Goal: Information Seeking & Learning: Compare options

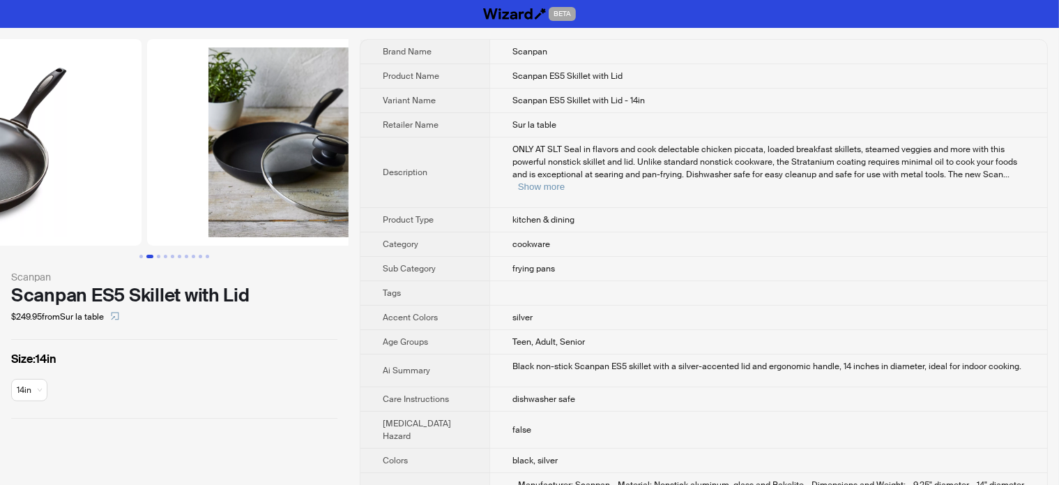
drag, startPoint x: 264, startPoint y: 183, endPoint x: 135, endPoint y: 181, distance: 128.3
click at [147, 181] on img at bounding box center [303, 142] width 312 height 206
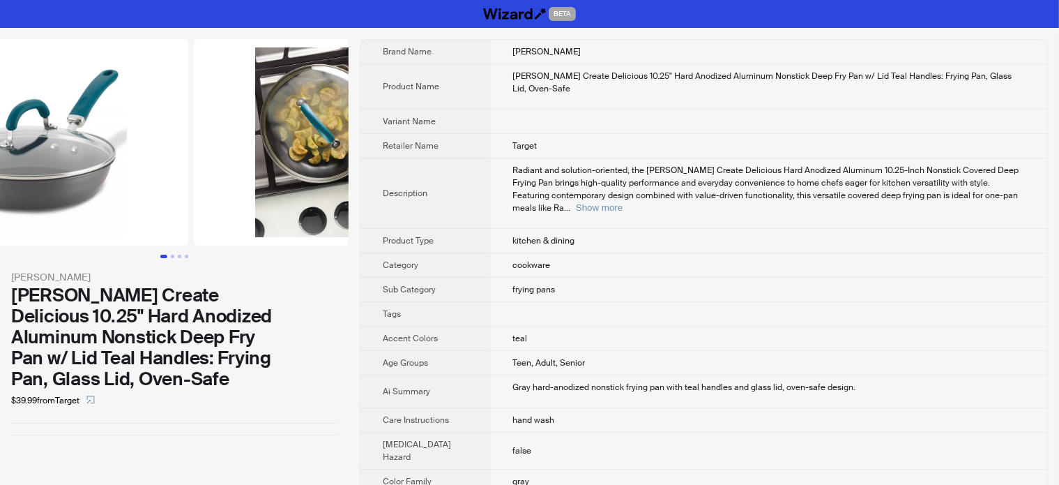
drag, startPoint x: 201, startPoint y: 172, endPoint x: 10, endPoint y: 172, distance: 191.1
click at [11, 172] on img at bounding box center [32, 142] width 312 height 206
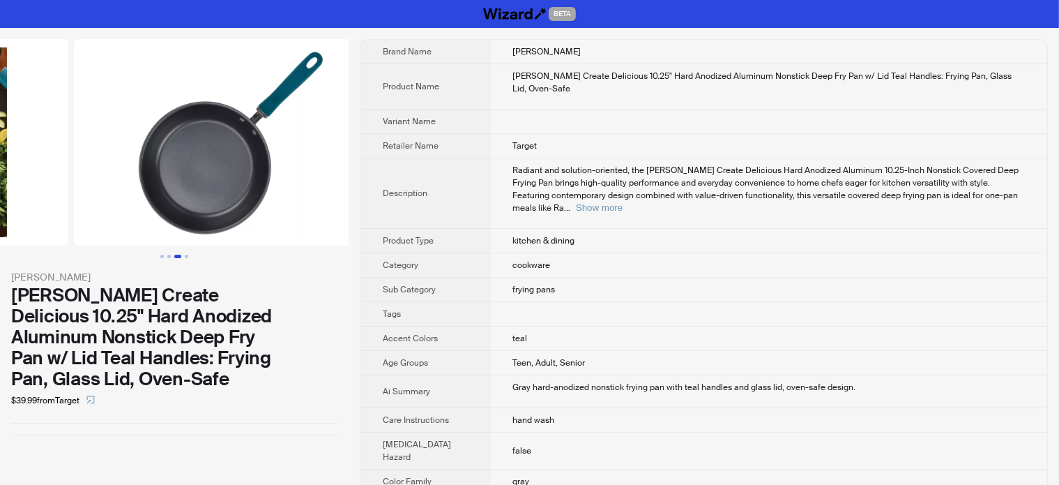
drag, startPoint x: 268, startPoint y: 179, endPoint x: 83, endPoint y: 214, distance: 188.1
click at [83, 214] on ul at bounding box center [174, 142] width 349 height 206
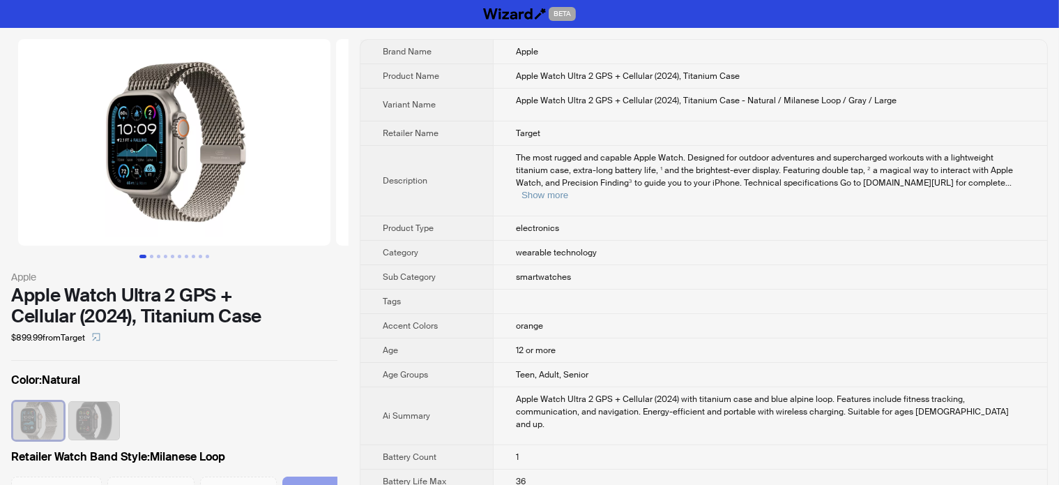
scroll to position [0, 36]
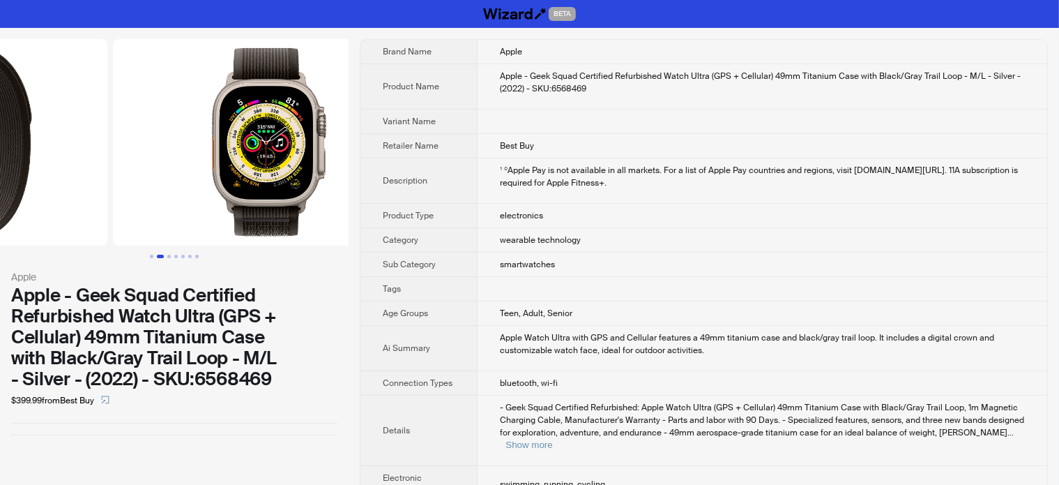
drag, startPoint x: 227, startPoint y: 169, endPoint x: 78, endPoint y: 188, distance: 149.6
click at [113, 188] on img at bounding box center [269, 142] width 312 height 206
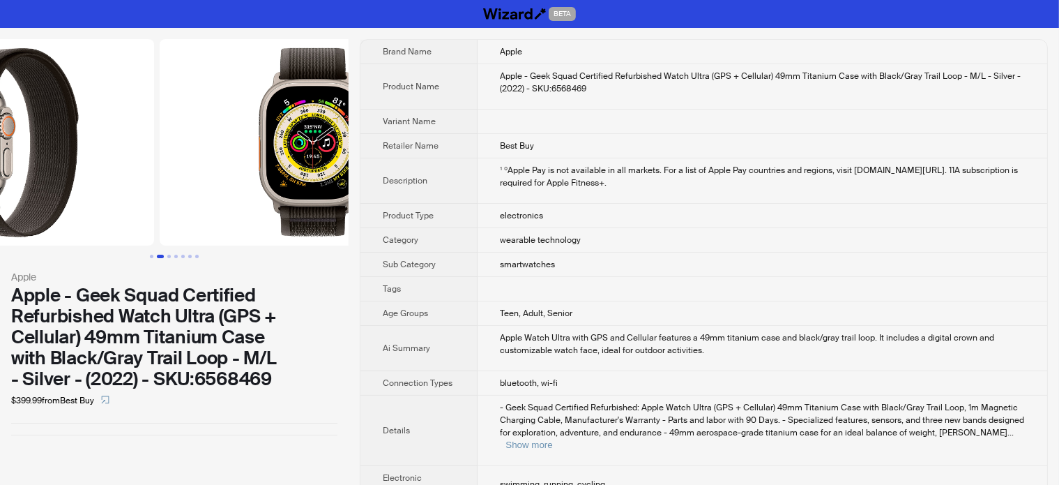
drag, startPoint x: 243, startPoint y: 108, endPoint x: 108, endPoint y: 149, distance: 140.5
click at [109, 149] on ul at bounding box center [174, 142] width 349 height 206
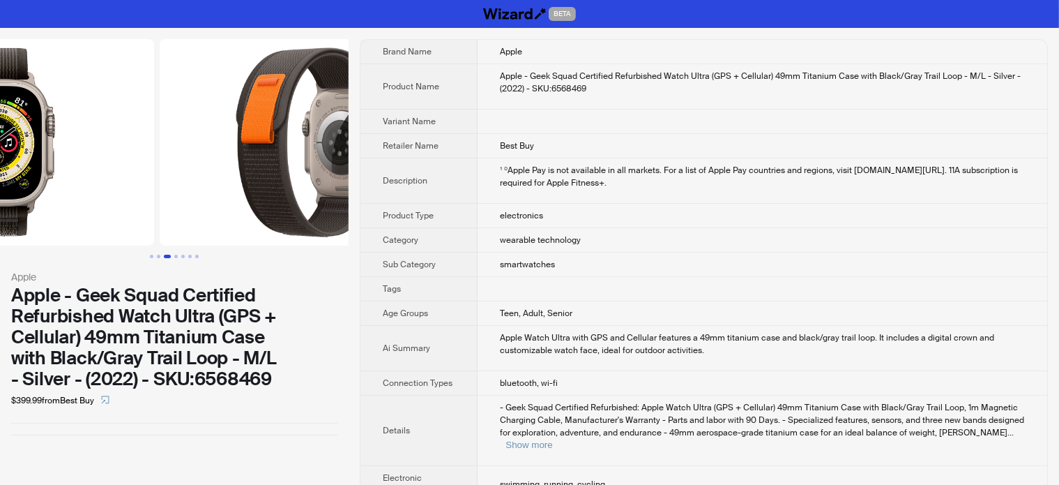
drag, startPoint x: 275, startPoint y: 119, endPoint x: 124, endPoint y: 126, distance: 151.5
click at [126, 126] on ul at bounding box center [174, 142] width 349 height 206
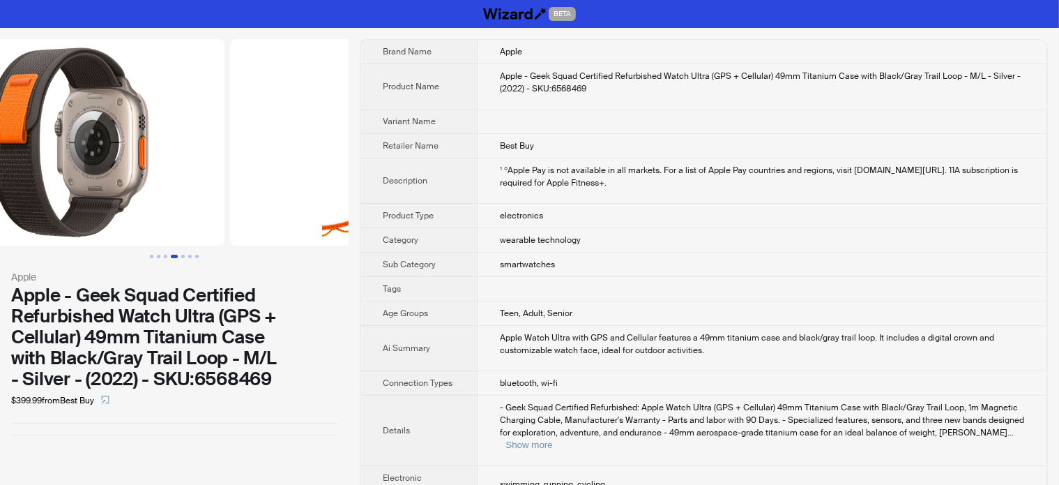
scroll to position [0, 883]
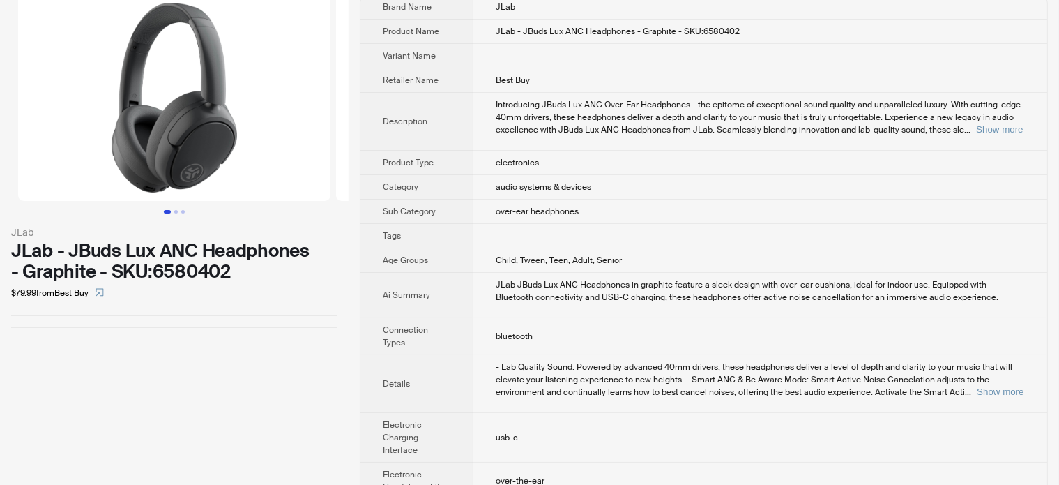
scroll to position [70, 0]
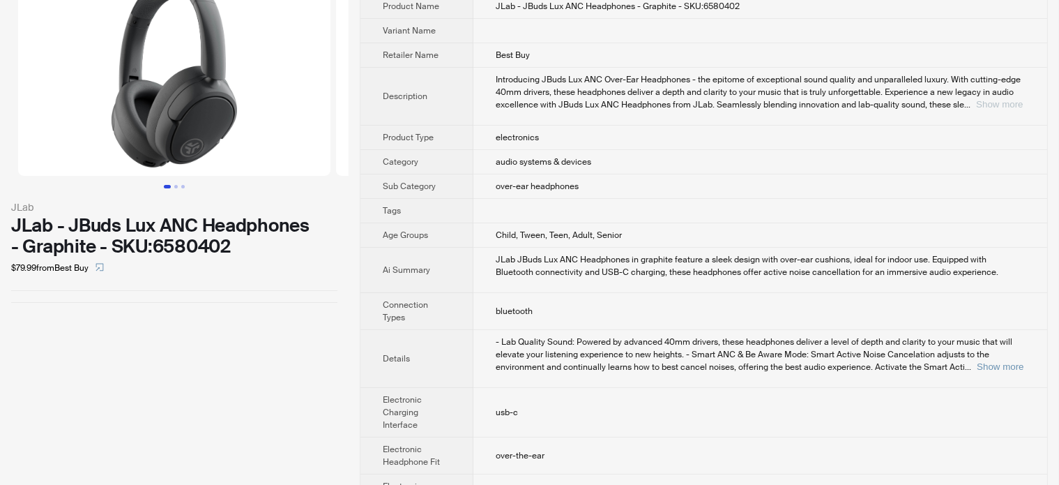
click at [1008, 103] on button "Show more" at bounding box center [999, 104] width 47 height 10
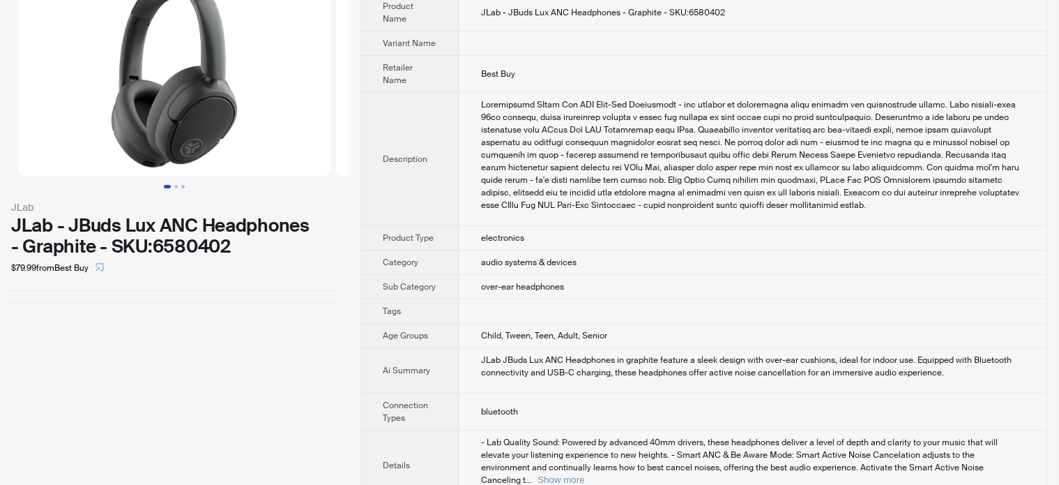
scroll to position [139, 0]
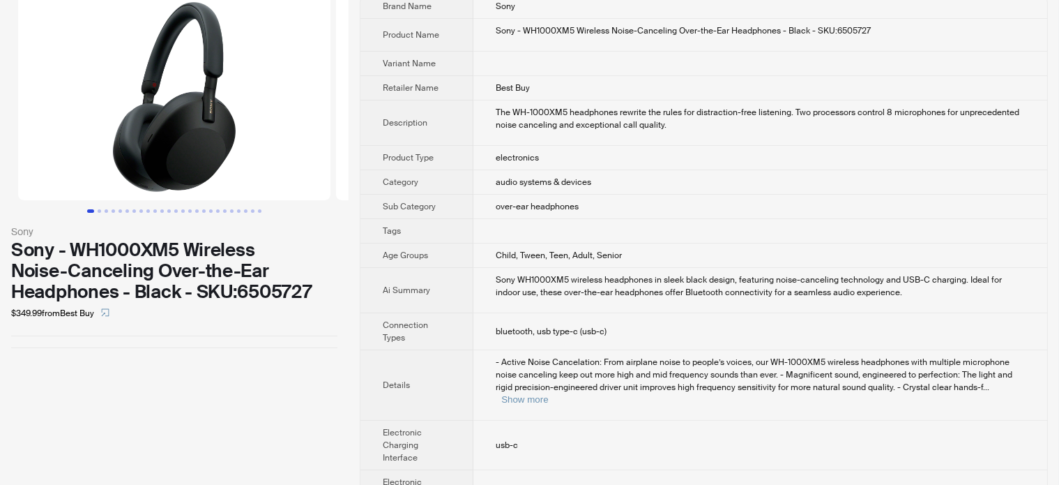
scroll to position [70, 0]
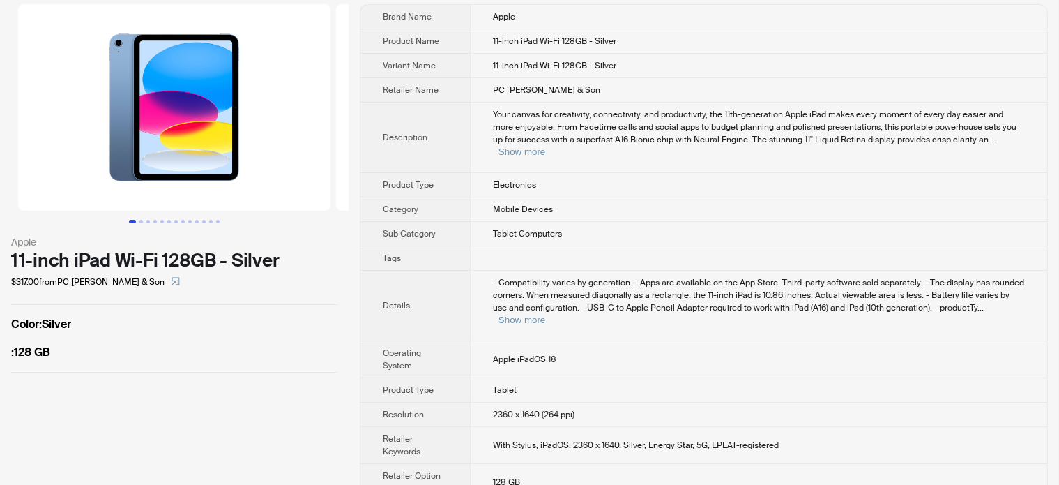
scroll to position [70, 0]
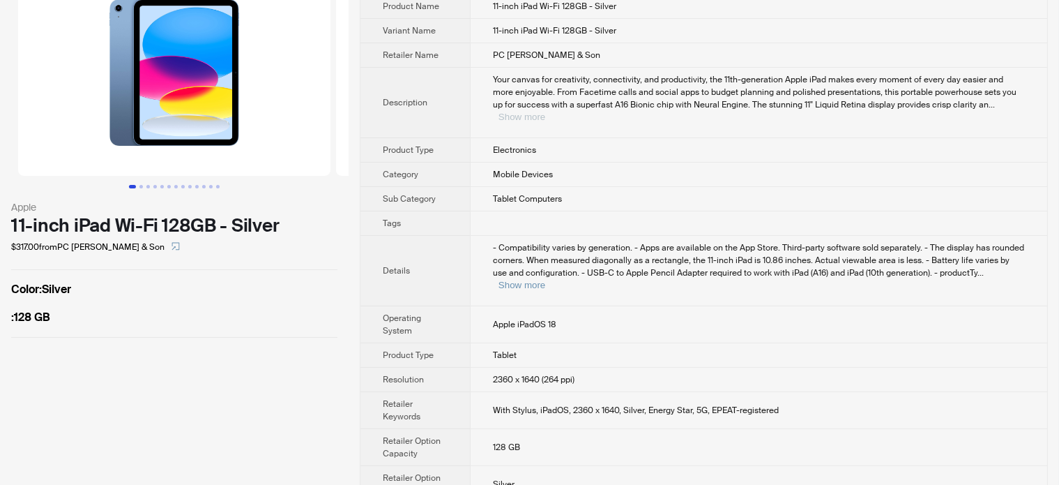
click at [545, 112] on button "Show more" at bounding box center [522, 117] width 47 height 10
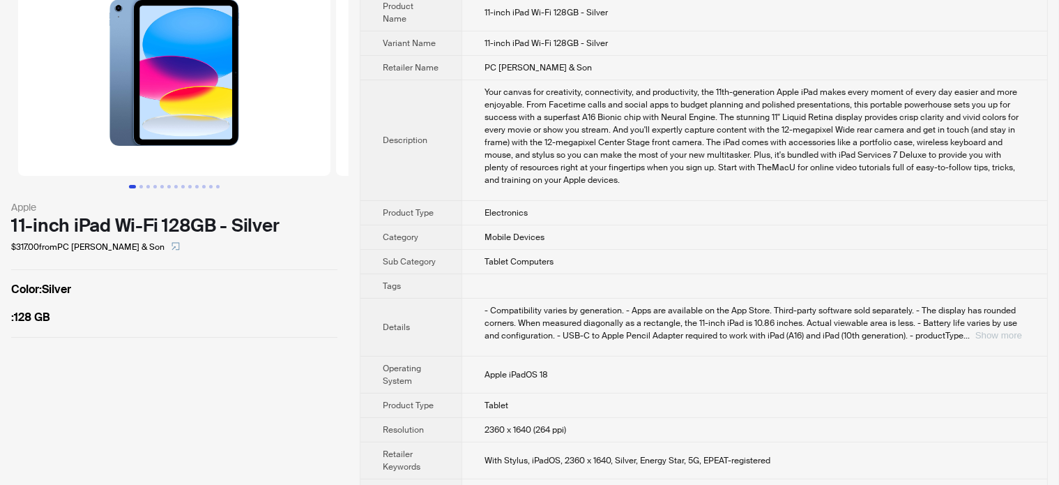
click at [1010, 330] on button "Show more" at bounding box center [999, 335] width 47 height 10
